Goal: Task Accomplishment & Management: Use online tool/utility

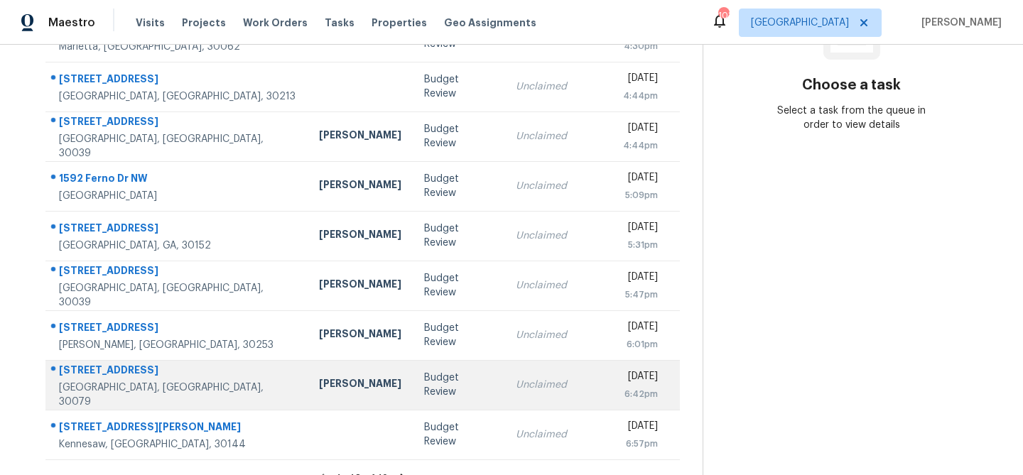
scroll to position [264, 0]
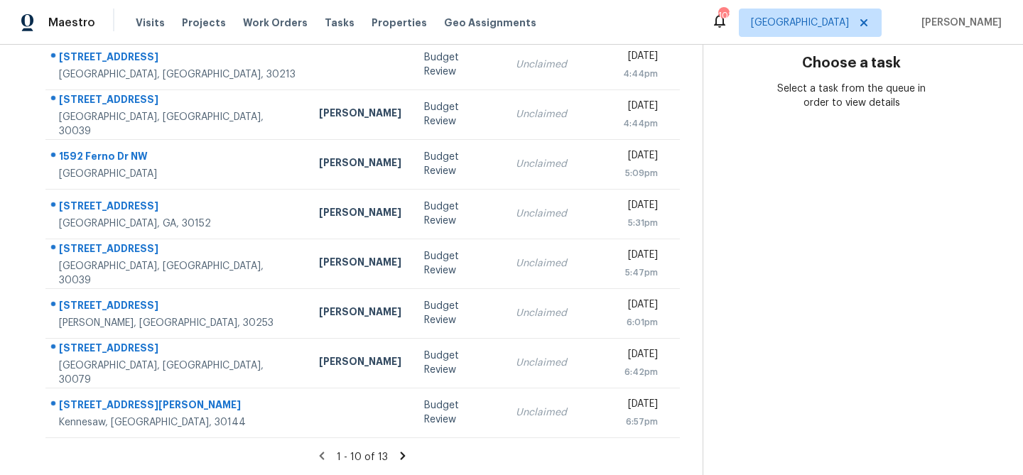
click at [402, 452] on icon at bounding box center [403, 456] width 13 height 13
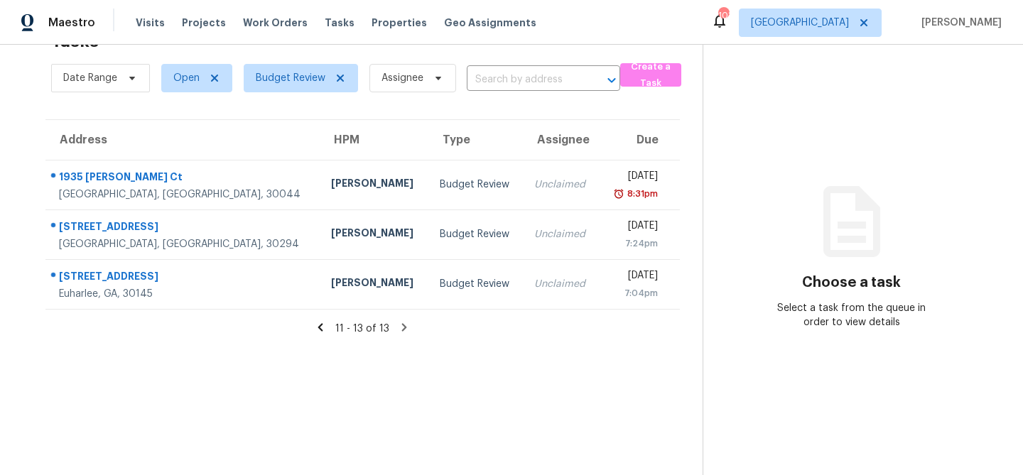
click at [323, 324] on icon at bounding box center [320, 327] width 5 height 8
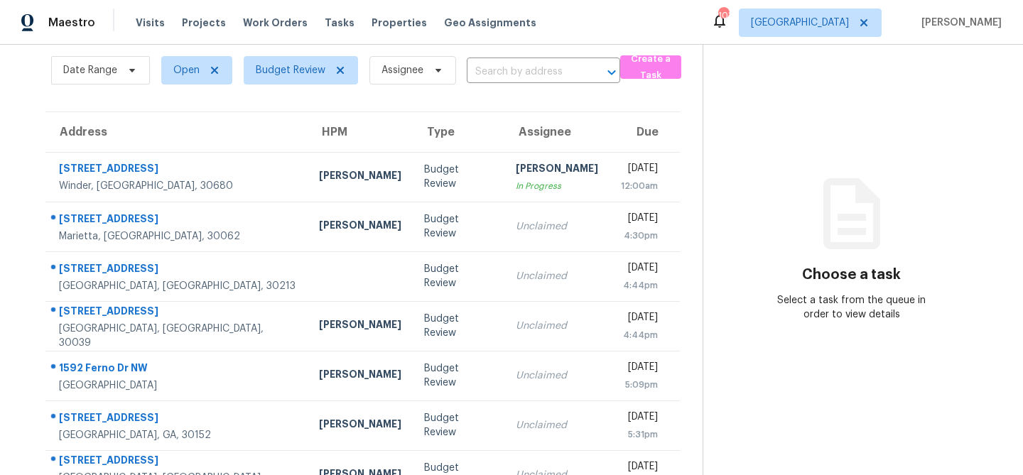
scroll to position [41, 0]
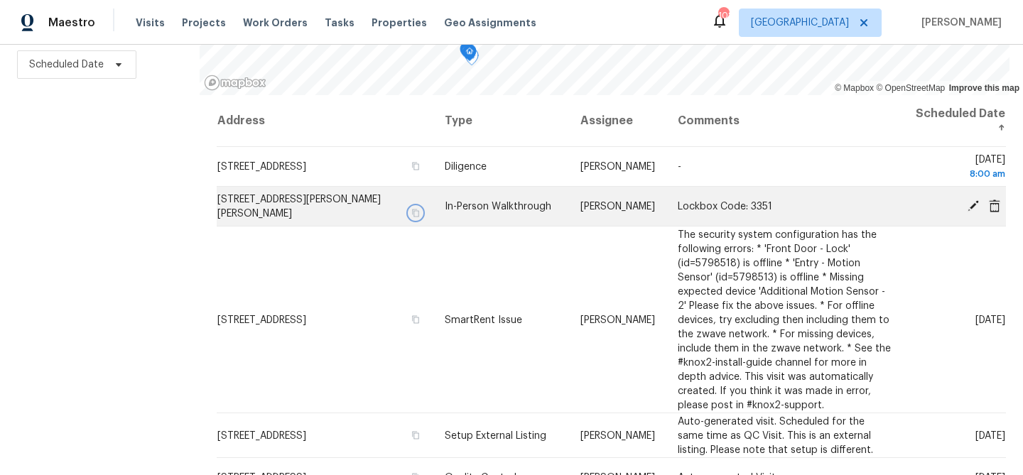
click at [412, 209] on icon "button" at bounding box center [415, 213] width 7 height 8
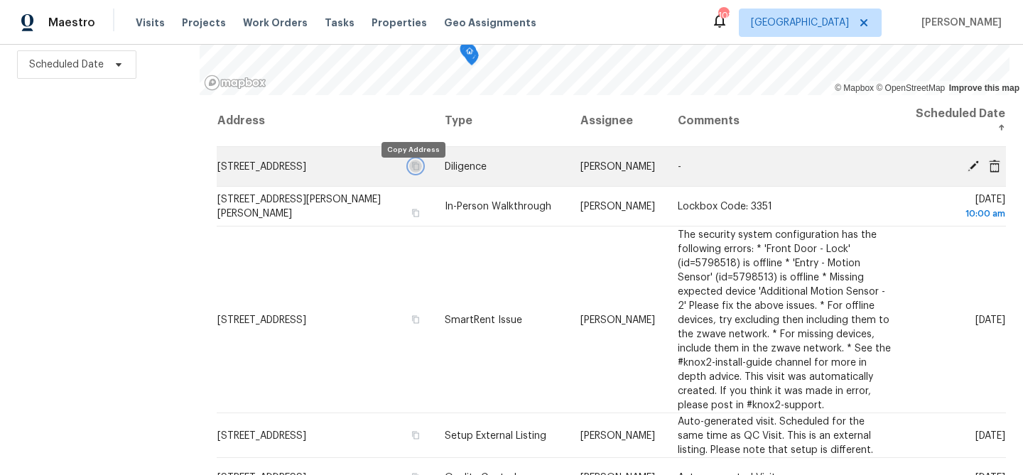
click at [413, 171] on icon "button" at bounding box center [415, 166] width 9 height 9
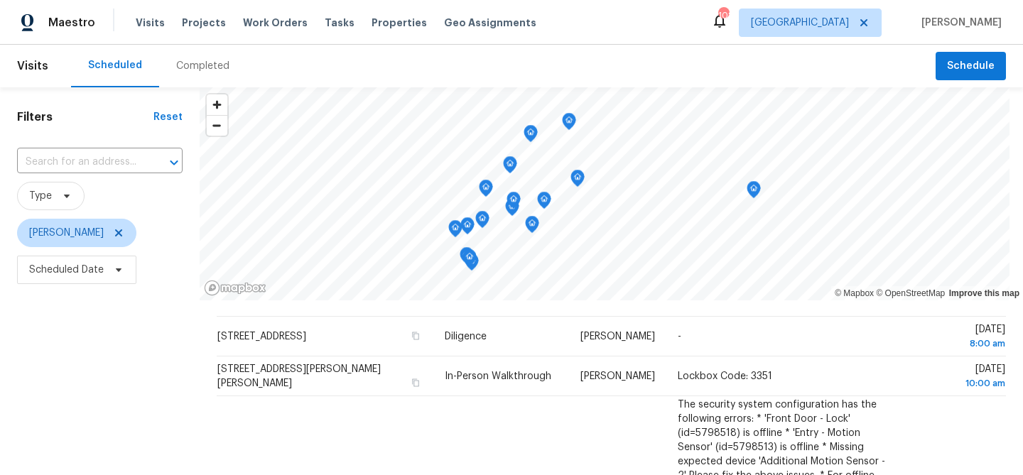
scroll to position [38, 0]
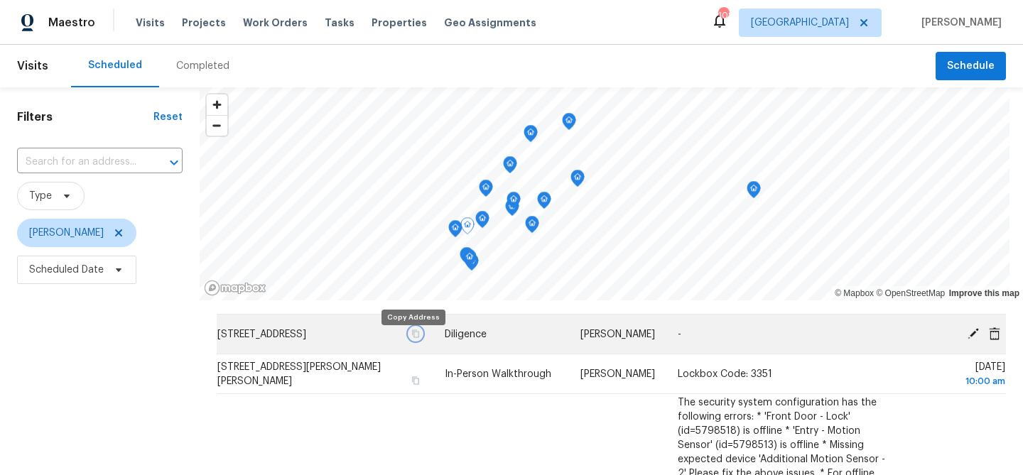
click at [414, 338] on icon "button" at bounding box center [415, 334] width 9 height 9
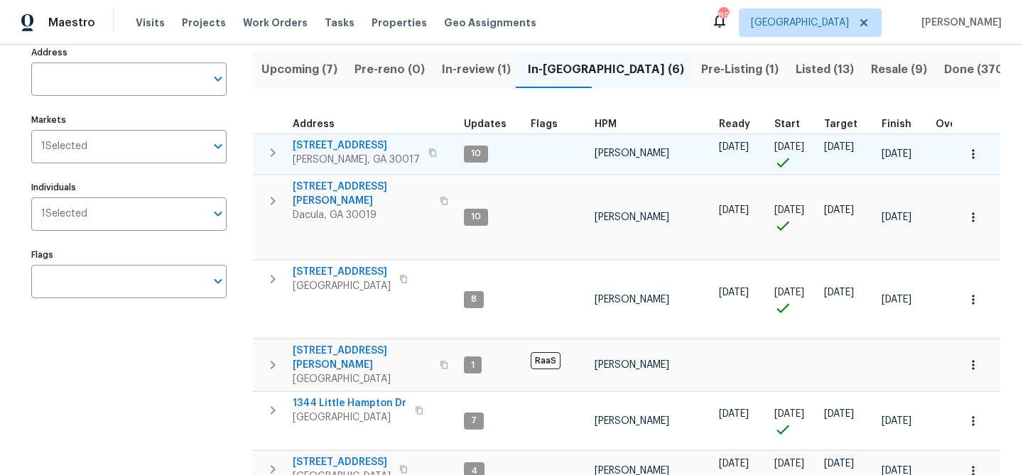
scroll to position [1, 0]
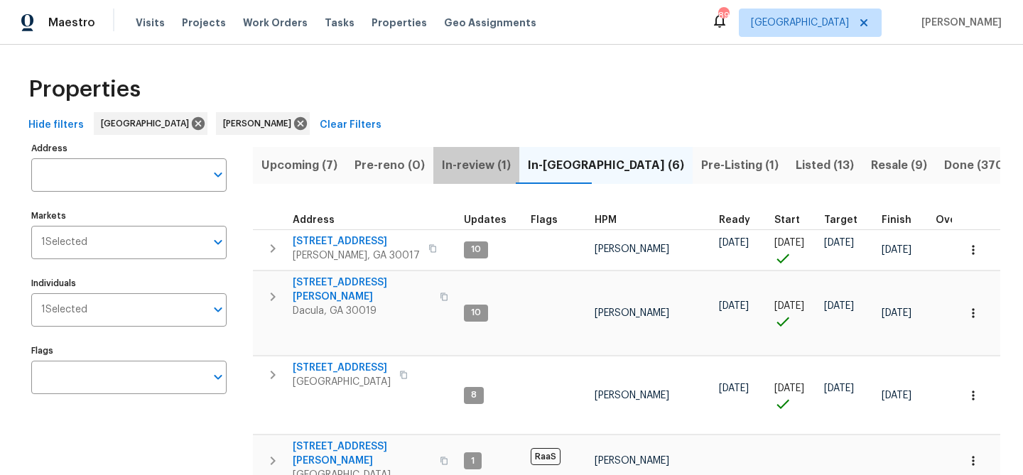
click at [495, 150] on button "In-review (1)" at bounding box center [476, 165] width 86 height 37
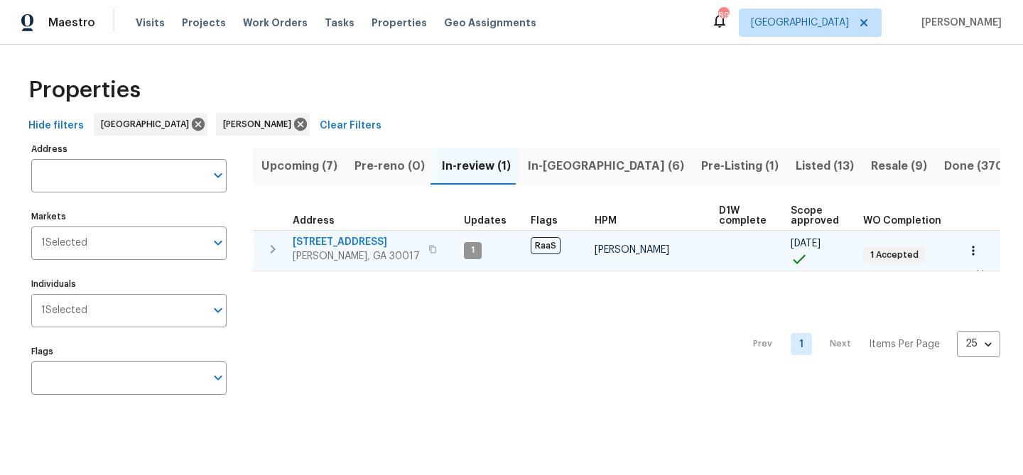
click at [353, 242] on span "[STREET_ADDRESS]" at bounding box center [356, 242] width 127 height 14
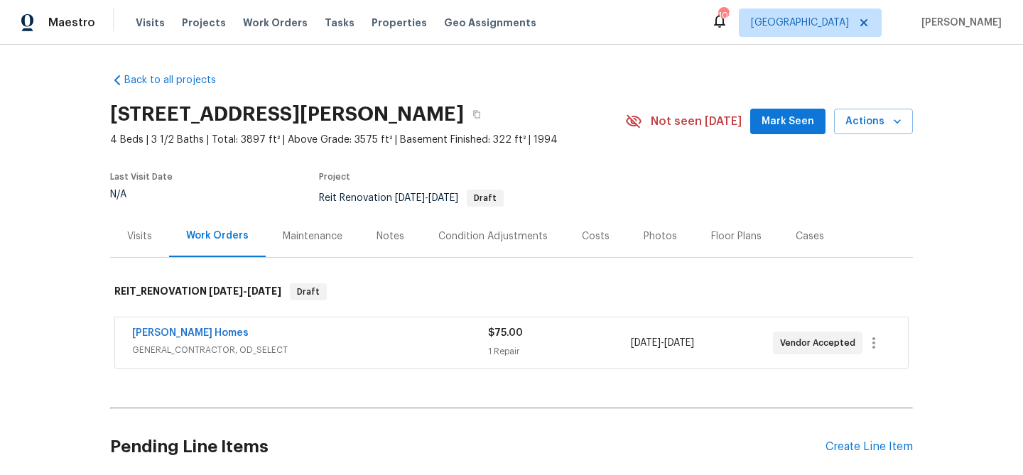
click at [388, 232] on div "Notes" at bounding box center [391, 237] width 28 height 14
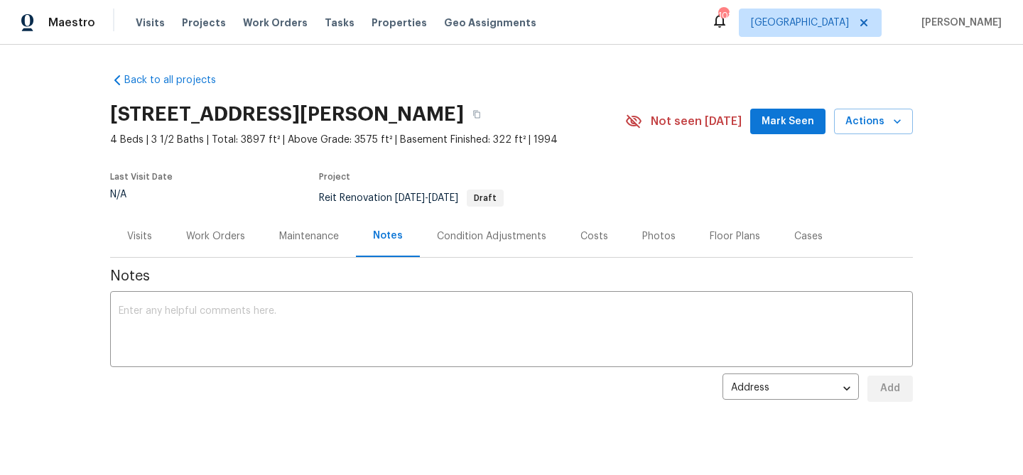
click at [212, 230] on div "Work Orders" at bounding box center [215, 237] width 59 height 14
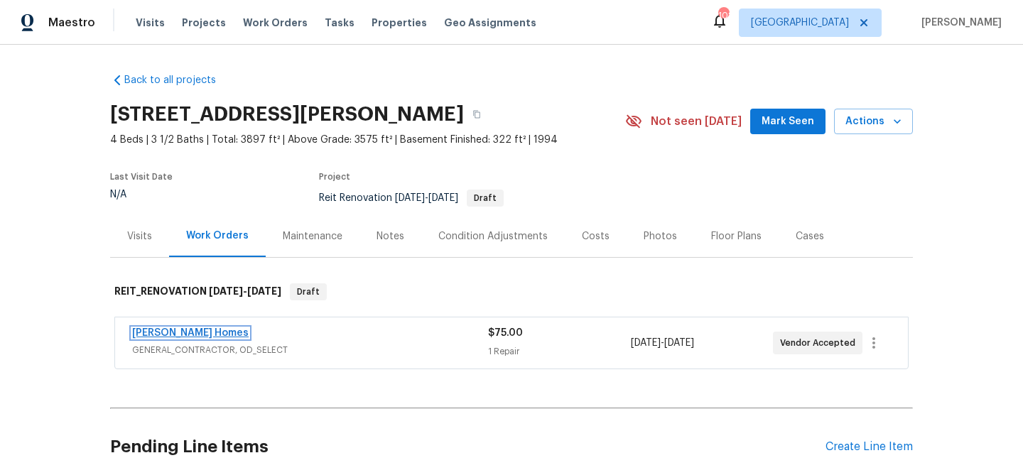
click at [182, 337] on link "[PERSON_NAME] Homes" at bounding box center [190, 333] width 117 height 10
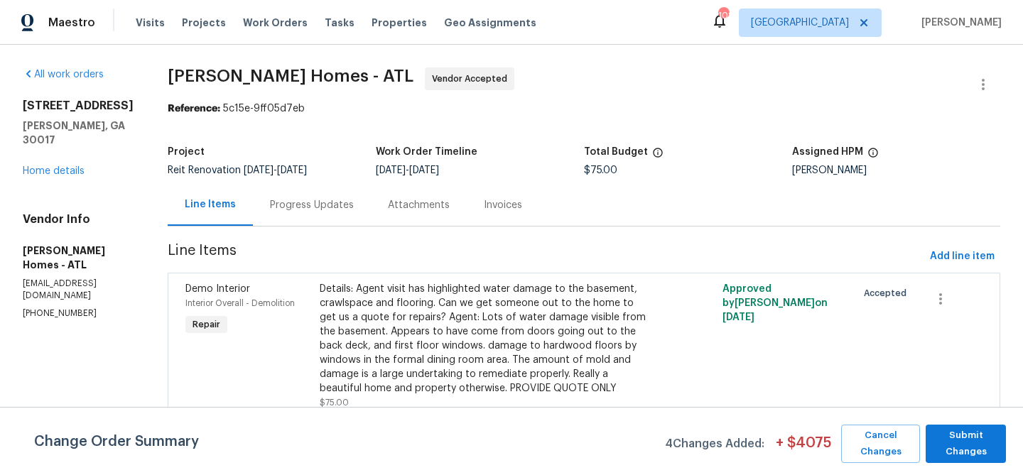
click at [322, 205] on div "Progress Updates" at bounding box center [312, 205] width 84 height 14
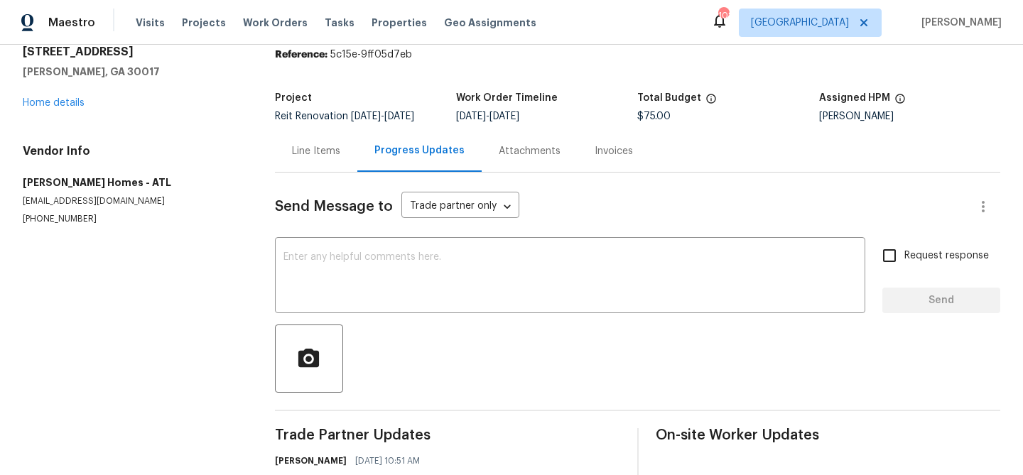
scroll to position [6, 0]
